Goal: Entertainment & Leisure: Consume media (video, audio)

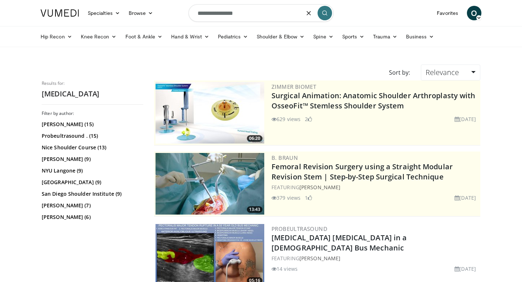
drag, startPoint x: 244, startPoint y: 17, endPoint x: 177, endPoint y: 15, distance: 67.2
click at [177, 15] on nav "Specialties Adult & Family Medicine Allergy, [MEDICAL_DATA], Immunology Anesthe…" at bounding box center [261, 13] width 450 height 26
type input "**********"
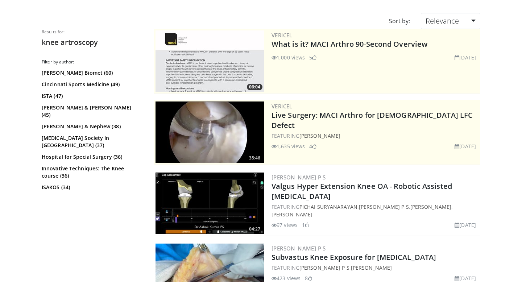
scroll to position [45, 0]
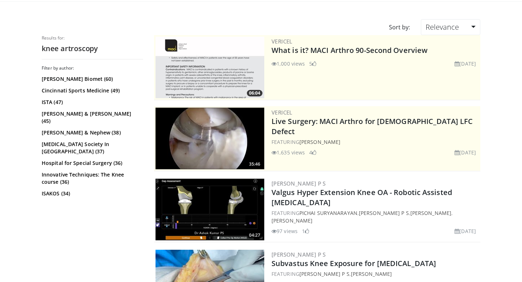
click at [224, 153] on img at bounding box center [210, 139] width 109 height 62
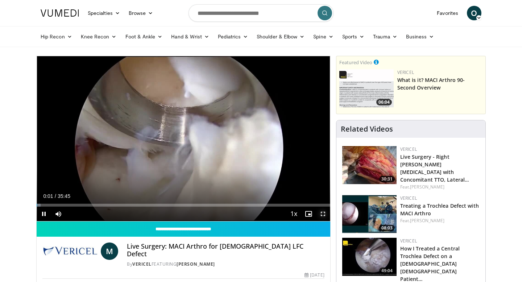
click at [320, 214] on span "Video Player" at bounding box center [323, 214] width 15 height 15
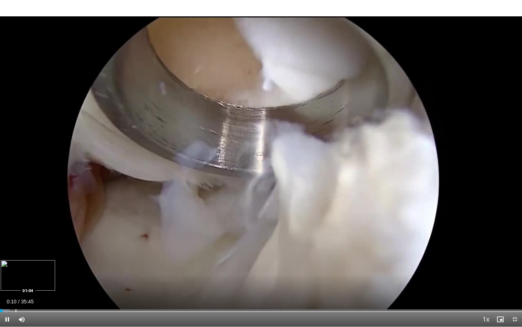
click at [16, 282] on div "Loaded : 1.87% 00:10 01:04" at bounding box center [261, 308] width 522 height 7
click at [29, 282] on div "Loaded : 0.00% 01:04 02:02" at bounding box center [261, 308] width 522 height 7
click at [40, 282] on div "Loaded : 7.93% 02:09 02:45" at bounding box center [261, 308] width 522 height 7
click at [33, 282] on div "Loaded : 8.40% 02:46 02:15" at bounding box center [261, 308] width 522 height 7
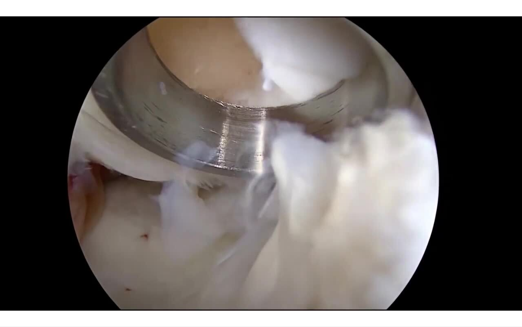
click at [76, 282] on div "10 seconds Tap to unmute" at bounding box center [261, 163] width 522 height 326
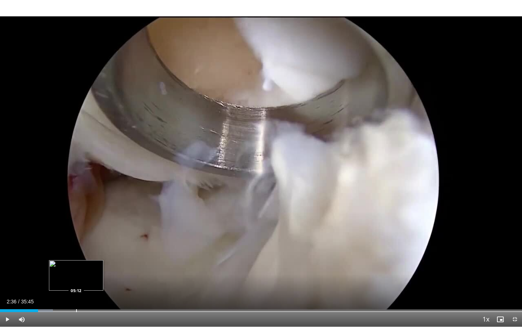
click at [76, 282] on div "Progress Bar" at bounding box center [76, 310] width 1 height 3
click at [8, 282] on span "Video Player" at bounding box center [7, 319] width 15 height 15
click at [99, 282] on div "Loaded : 18.49% 05:35 06:48" at bounding box center [261, 308] width 522 height 7
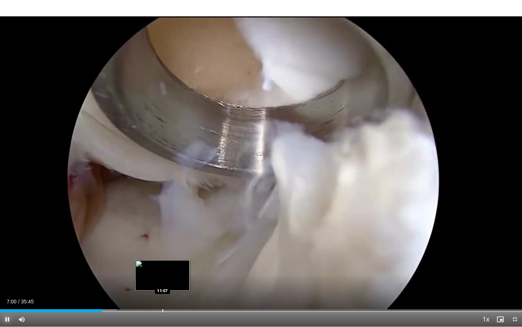
click at [163, 282] on div "Loaded : 22.39% 07:00 11:07" at bounding box center [261, 308] width 522 height 7
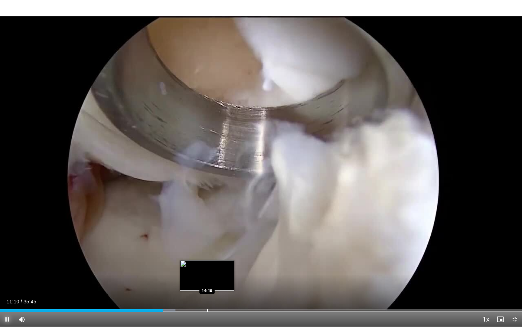
click at [207, 282] on div "Loaded : 33.59% 11:10 14:10" at bounding box center [261, 308] width 522 height 7
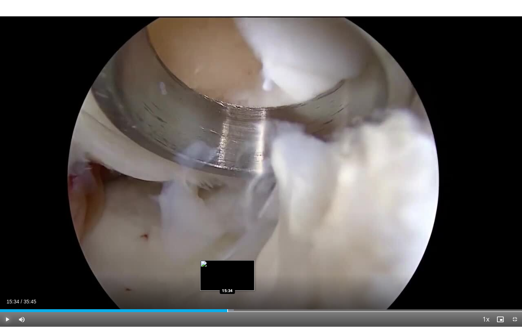
click at [227, 282] on div "Loaded : 44.79% 15:34 15:34" at bounding box center [261, 308] width 522 height 7
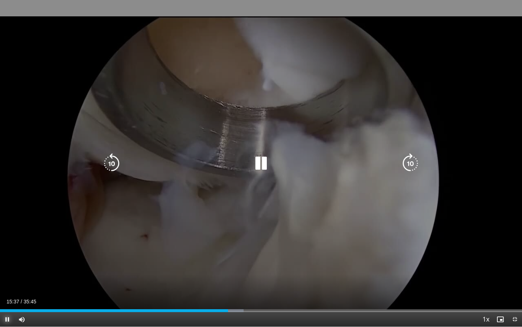
click at [0, 282] on button "Pause" at bounding box center [7, 319] width 15 height 15
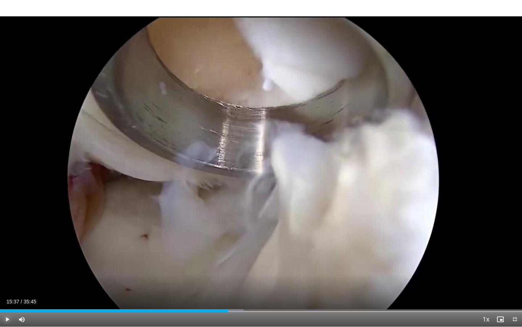
click at [0, 282] on button "Play" at bounding box center [7, 319] width 15 height 15
click at [0, 282] on button "Pause" at bounding box center [7, 319] width 15 height 15
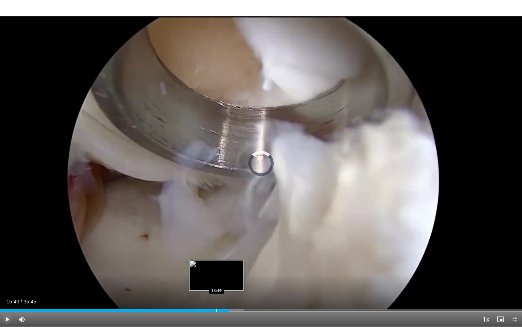
click at [217, 282] on div "Progress Bar" at bounding box center [217, 310] width 1 height 3
click at [212, 282] on div "Progress Bar" at bounding box center [212, 310] width 1 height 3
click at [210, 282] on div "Progress Bar" at bounding box center [210, 310] width 1 height 3
click at [208, 282] on div "Progress Bar" at bounding box center [208, 310] width 1 height 3
click at [203, 282] on div "Loaded : 42.45% 14:07 13:55" at bounding box center [261, 308] width 522 height 7
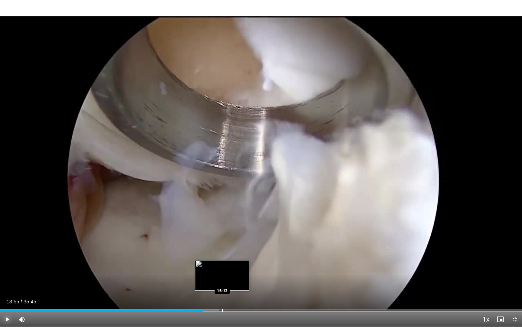
click at [222, 282] on div "Loaded : 41.99% 13:55 15:13" at bounding box center [261, 308] width 522 height 7
click at [234, 282] on div "Loaded : 42.92% 15:13 16:01" at bounding box center [261, 308] width 522 height 7
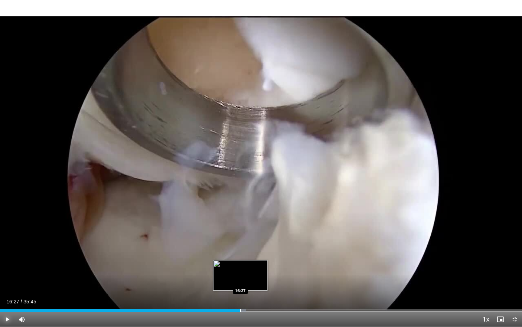
click at [241, 282] on div "Loaded : 47.12% 16:01 16:27" at bounding box center [261, 308] width 522 height 7
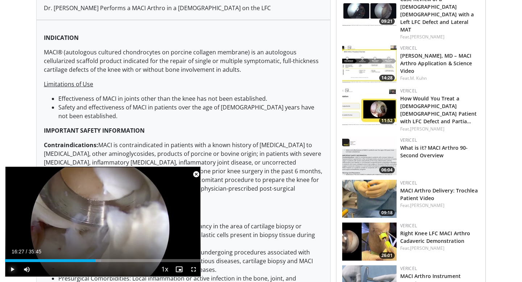
scroll to position [307, 0]
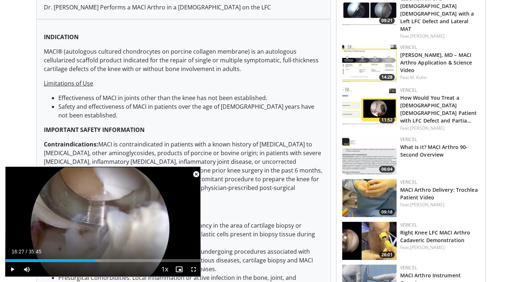
click at [196, 172] on span "Video Player" at bounding box center [196, 174] width 15 height 15
